Goal: Transaction & Acquisition: Download file/media

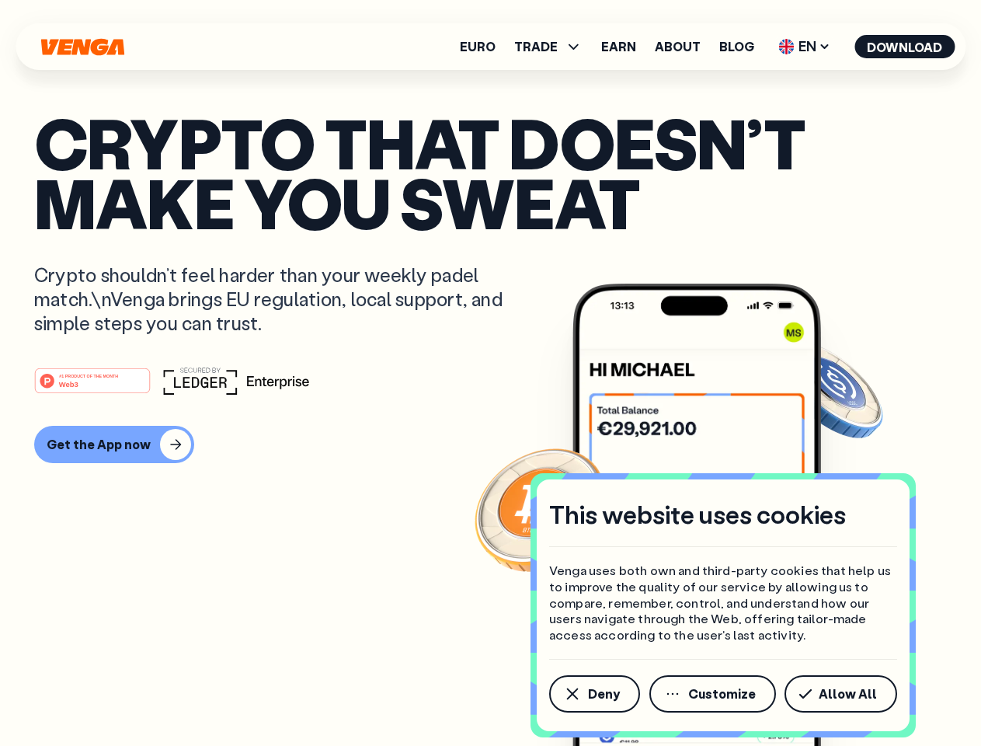
click at [490, 373] on div "#1 PRODUCT OF THE MONTH Web3" at bounding box center [490, 381] width 913 height 28
click at [594, 694] on span "Deny" at bounding box center [604, 694] width 32 height 12
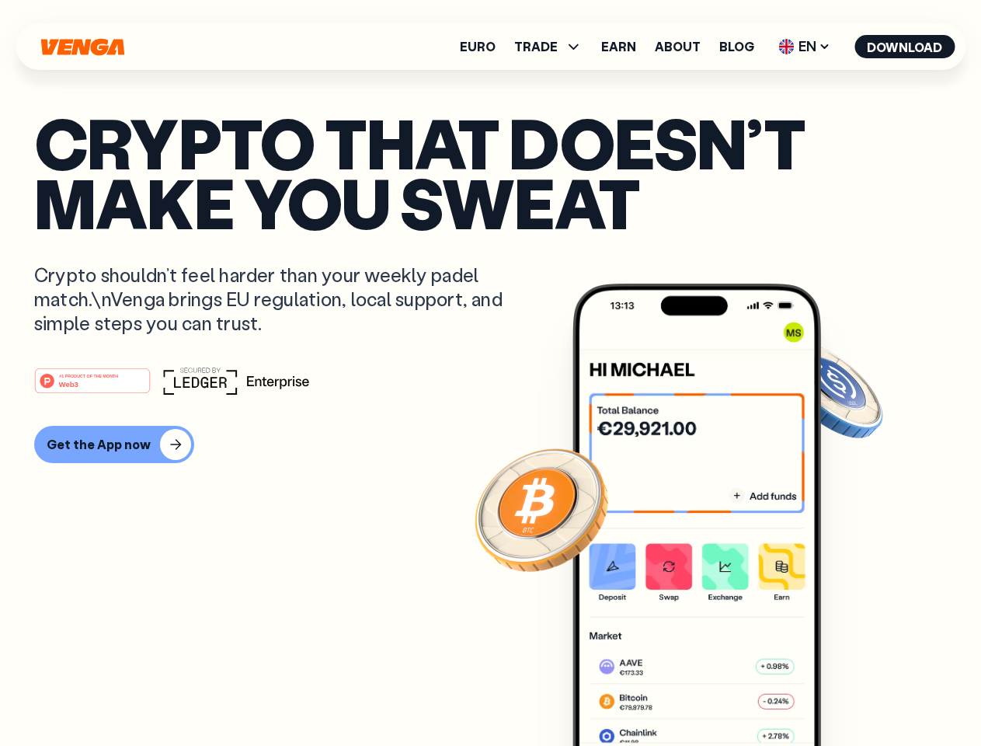
click at [714, 694] on img at bounding box center [697, 544] width 249 height 521
click at [844, 694] on article "Crypto that doesn’t make you sweat Crypto shouldn’t feel harder than your weekl…" at bounding box center [490, 404] width 913 height 583
click at [553, 47] on span "TRADE" at bounding box center [536, 46] width 44 height 12
click at [805, 47] on span "EN" at bounding box center [804, 46] width 63 height 25
click at [905, 47] on button "Download" at bounding box center [905, 46] width 100 height 23
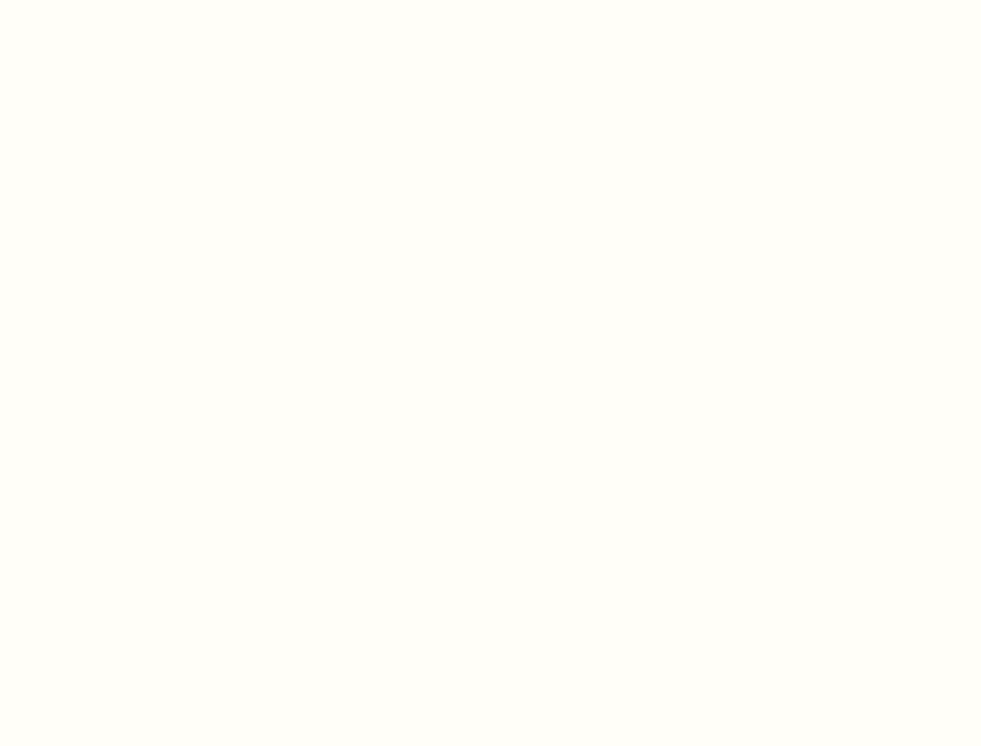
click at [112, 0] on html "This website uses cookies Venga uses both own and third-party cookies that help…" at bounding box center [490, 0] width 981 height 0
click at [95, 0] on html "This website uses cookies Venga uses both own and third-party cookies that help…" at bounding box center [490, 0] width 981 height 0
